Goal: Information Seeking & Learning: Compare options

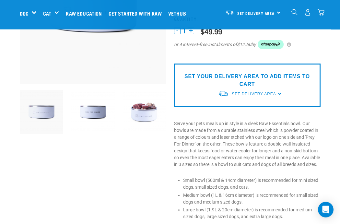
scroll to position [110, 0]
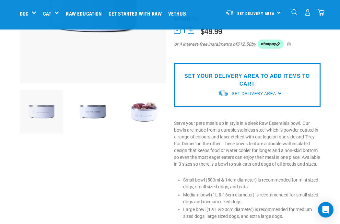
click at [151, 110] on img at bounding box center [144, 112] width 44 height 44
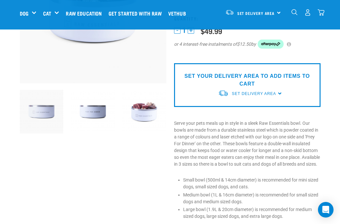
click at [145, 110] on img at bounding box center [144, 112] width 44 height 44
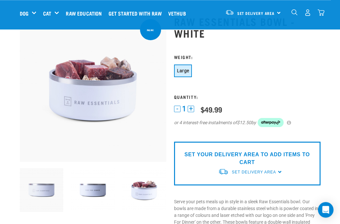
scroll to position [43, 0]
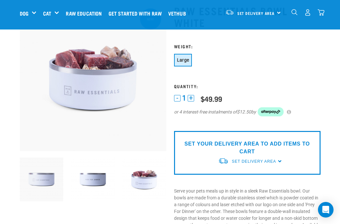
click at [94, 180] on img at bounding box center [93, 179] width 44 height 44
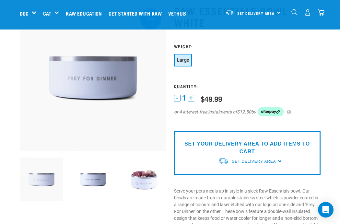
click at [146, 181] on img at bounding box center [144, 179] width 44 height 44
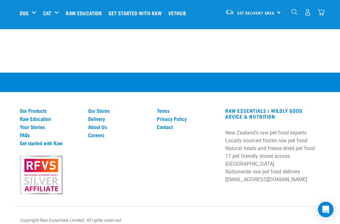
scroll to position [515, 0]
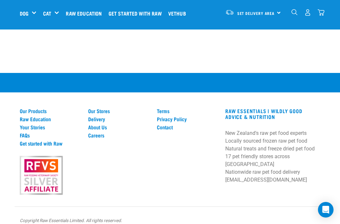
click at [39, 114] on link "Our Products" at bounding box center [50, 111] width 61 height 6
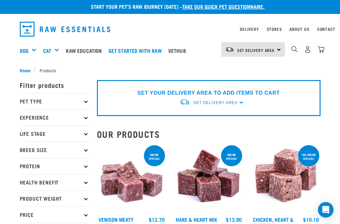
scroll to position [2, 0]
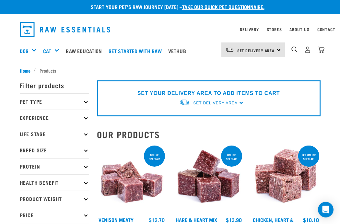
click at [84, 151] on p "Breed Size" at bounding box center [54, 150] width 69 height 16
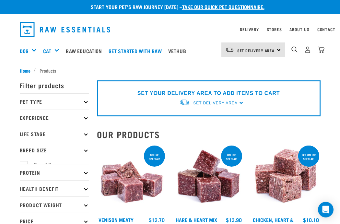
scroll to position [2, 0]
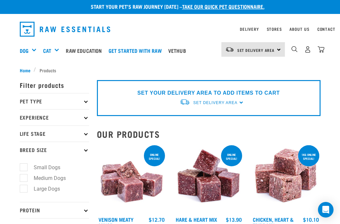
click at [88, 150] on p "Breed Size" at bounding box center [54, 150] width 69 height 16
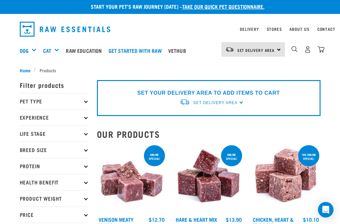
click at [81, 98] on p "Pet Type" at bounding box center [54, 101] width 69 height 16
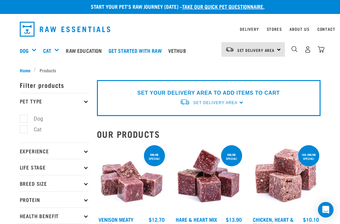
click at [86, 102] on icon at bounding box center [86, 101] width 4 height 4
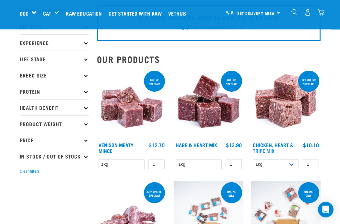
scroll to position [32, 0]
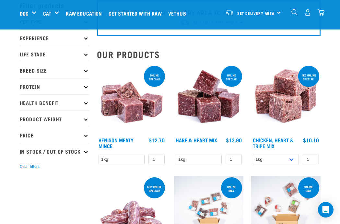
click at [0, 0] on div "Toys & Enrichment" at bounding box center [0, 0] width 0 height 0
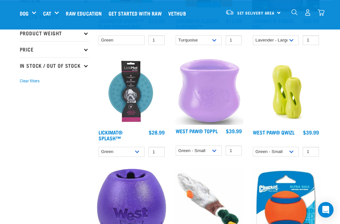
scroll to position [151, 0]
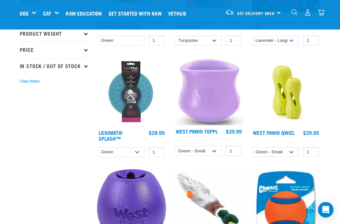
click at [131, 105] on img at bounding box center [131, 91] width 69 height 69
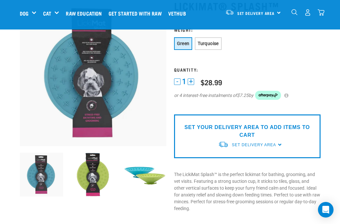
scroll to position [48, 0]
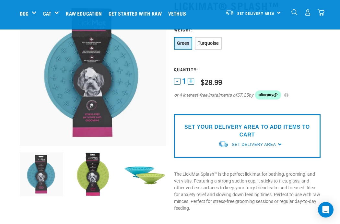
click at [152, 176] on img at bounding box center [144, 174] width 44 height 44
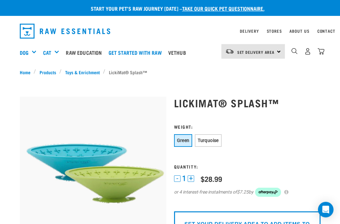
scroll to position [4, 0]
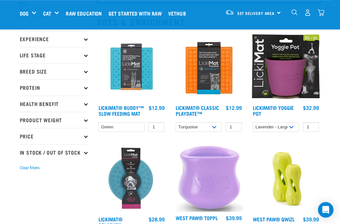
scroll to position [64, 0]
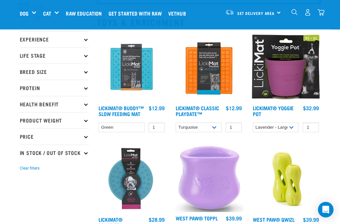
click at [209, 76] on img at bounding box center [208, 66] width 69 height 69
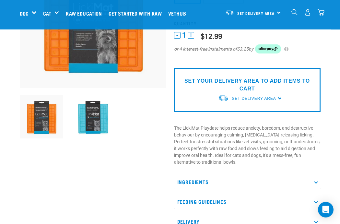
scroll to position [106, 0]
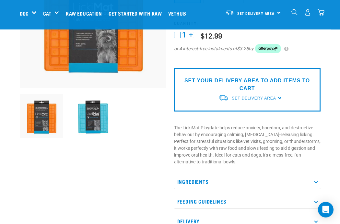
click at [320, 183] on p "Ingredients" at bounding box center [247, 181] width 146 height 15
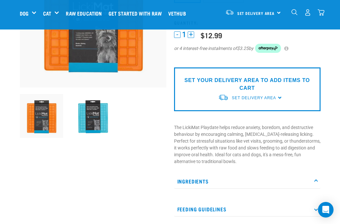
click at [317, 182] on p "Ingredients" at bounding box center [247, 181] width 146 height 15
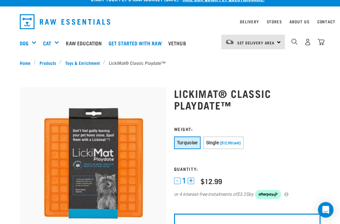
scroll to position [9, 0]
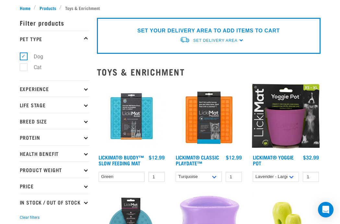
click at [137, 193] on img at bounding box center [131, 227] width 69 height 69
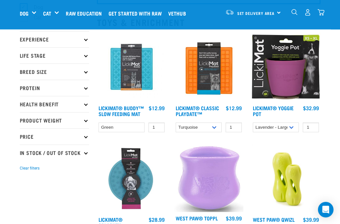
scroll to position [65, 0]
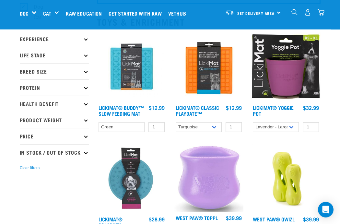
click at [137, 79] on img at bounding box center [131, 66] width 69 height 69
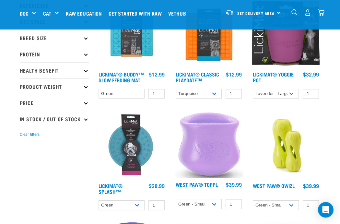
scroll to position [100, 0]
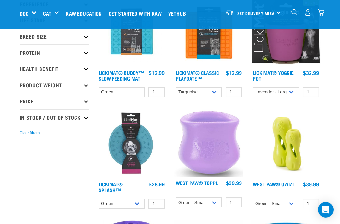
click at [131, 156] on img at bounding box center [131, 142] width 69 height 69
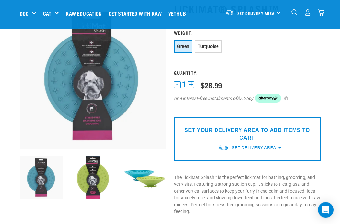
scroll to position [44, 0]
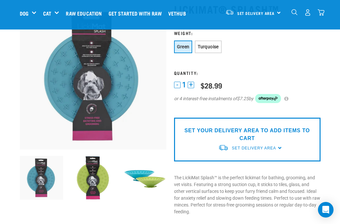
click at [148, 184] on img at bounding box center [144, 178] width 44 height 44
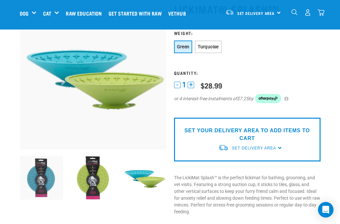
scroll to position [0, 0]
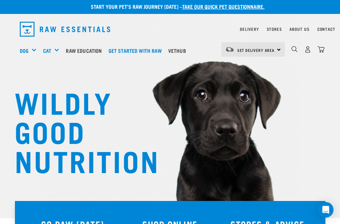
scroll to position [2, 0]
click at [0, 0] on div "Toys & Enrichment" at bounding box center [0, 0] width 0 height 0
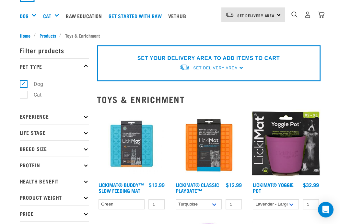
scroll to position [39, 0]
